Goal: Task Accomplishment & Management: Use online tool/utility

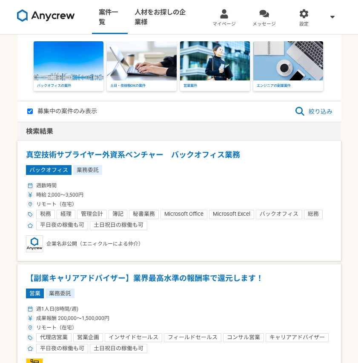
select select "1"
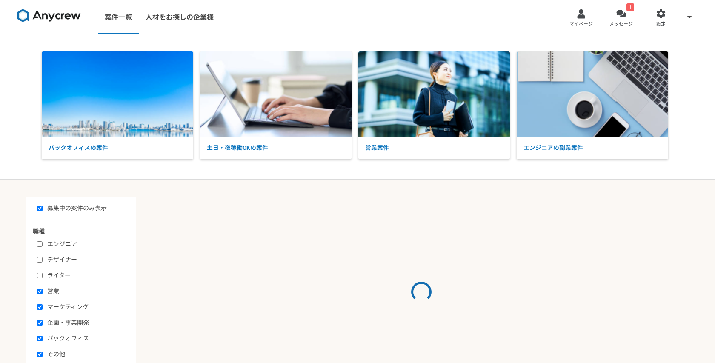
select select "1"
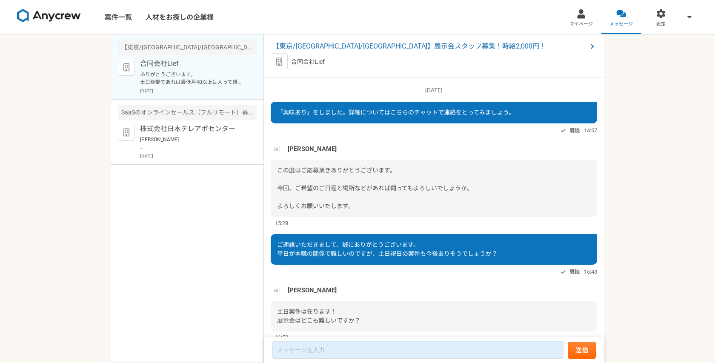
scroll to position [566, 0]
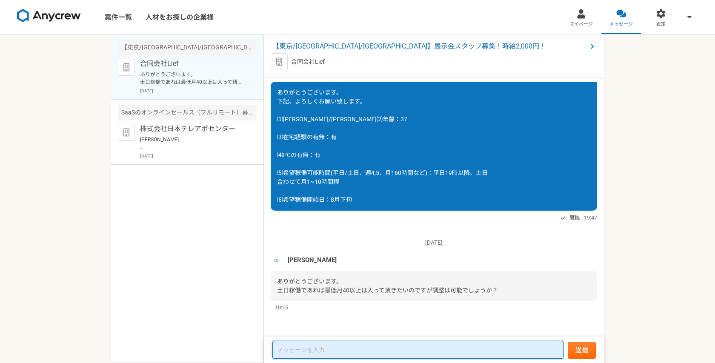
click at [308, 351] on textarea at bounding box center [417, 350] width 291 height 18
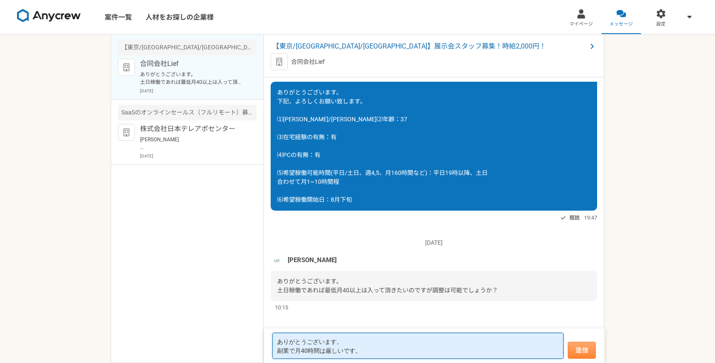
type textarea "ありがとうございます。 副業で月40時間は厳しいです。"
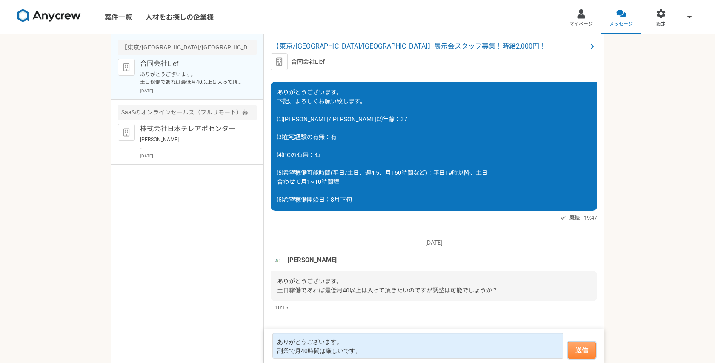
click at [575, 346] on button "送信" at bounding box center [582, 350] width 28 height 17
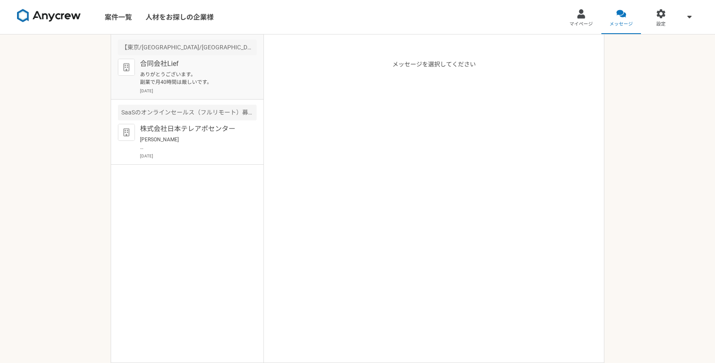
click at [243, 96] on article "【東京/大阪/愛知】展示会スタッフ募集！時給2,000円！ 合同会社Lief ありがとうございます。 副業で月40時間は厳しいです。 2025年8月15日" at bounding box center [187, 66] width 152 height 65
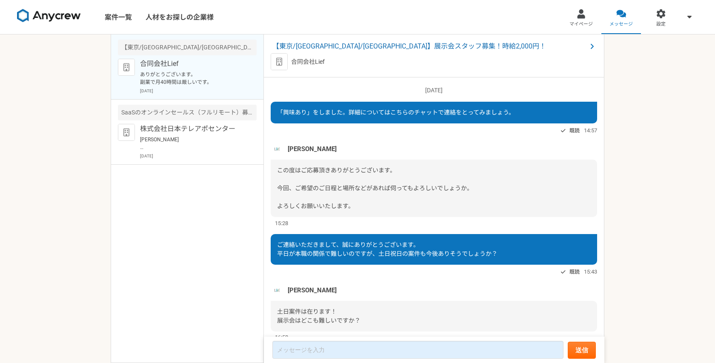
scroll to position [614, 0]
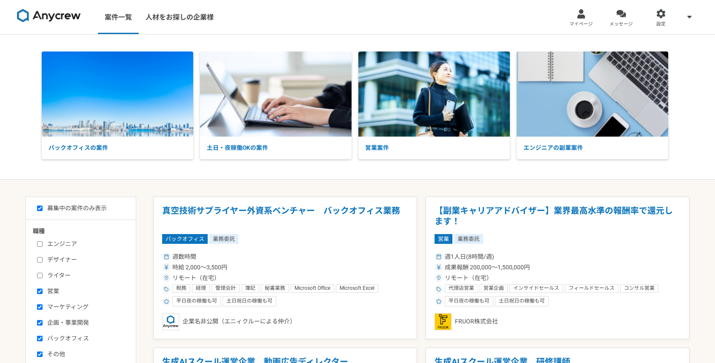
select select "1"
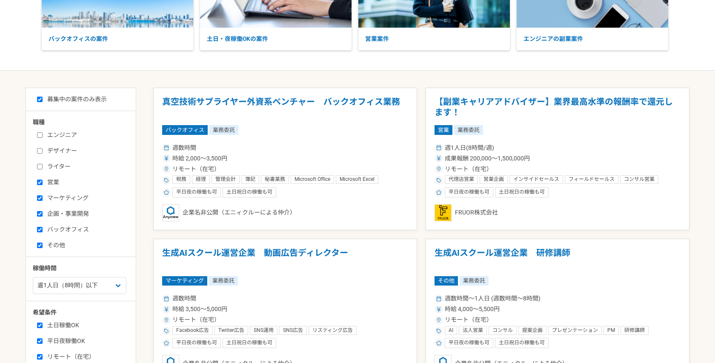
scroll to position [114, 0]
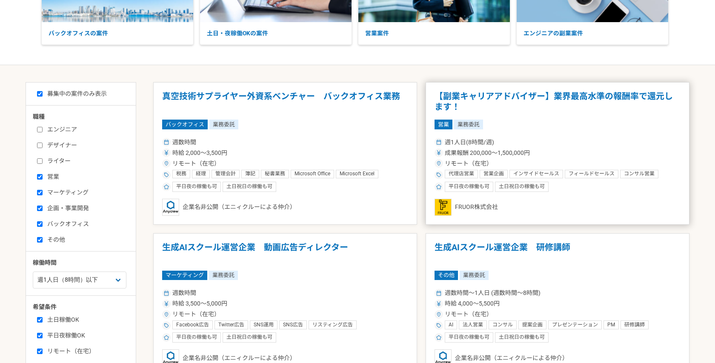
click at [486, 102] on h1 "【副業キャリアアドバイザー】業界最高水準の報酬率で還元します！" at bounding box center [557, 102] width 246 height 22
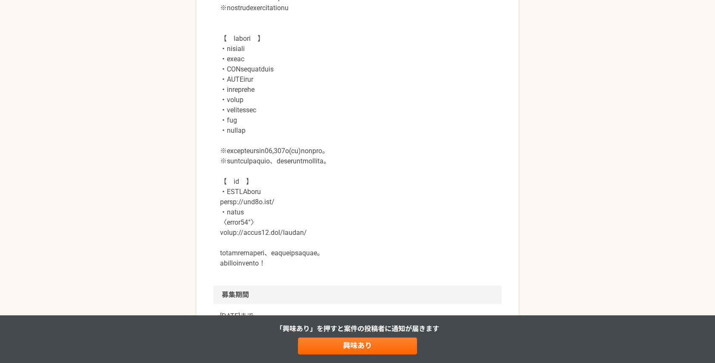
scroll to position [939, 0]
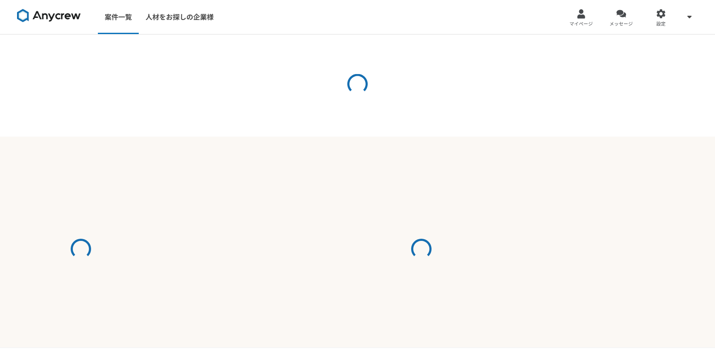
select select "1"
